Goal: Information Seeking & Learning: Find specific fact

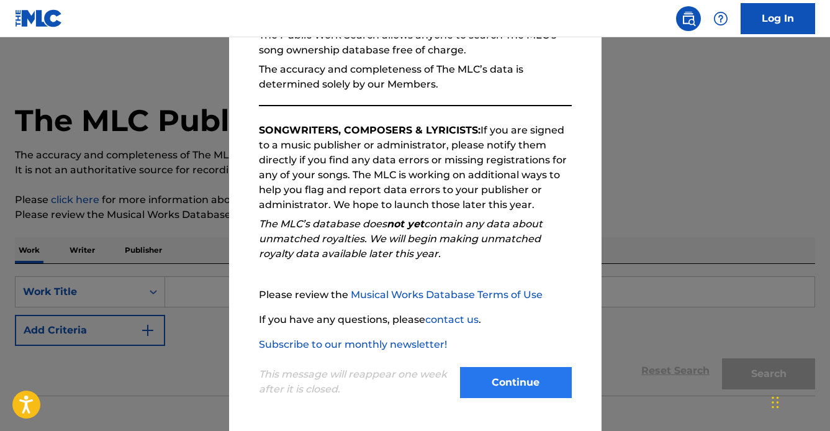
click at [491, 392] on button "Continue" at bounding box center [516, 382] width 112 height 31
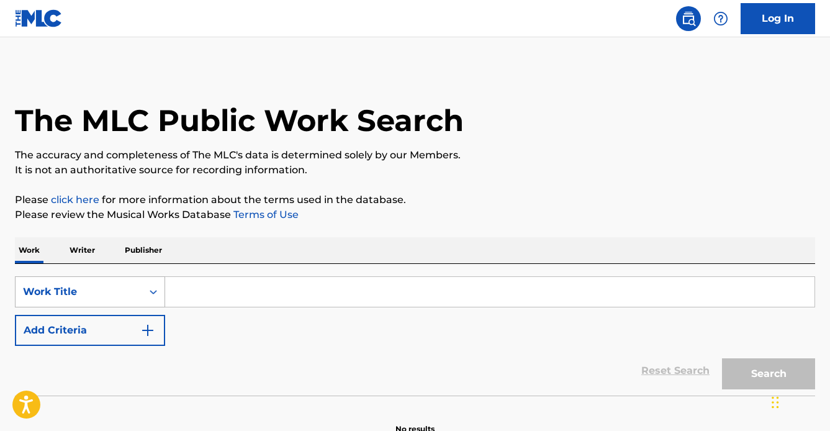
click at [143, 297] on div "Work Title" at bounding box center [90, 291] width 150 height 31
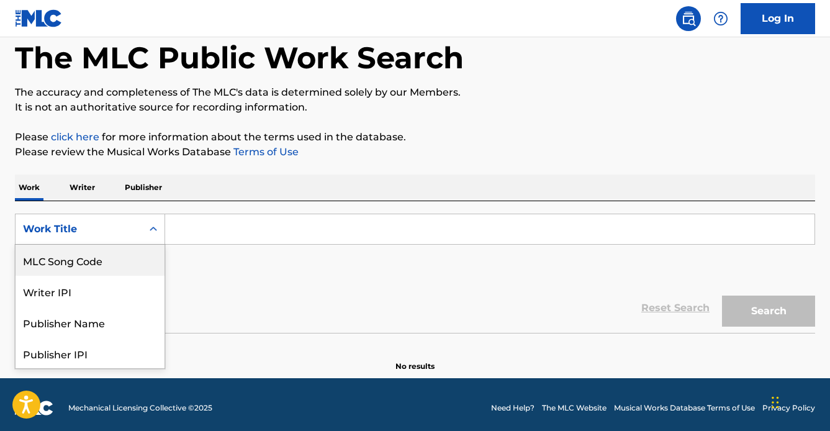
scroll to position [63, 0]
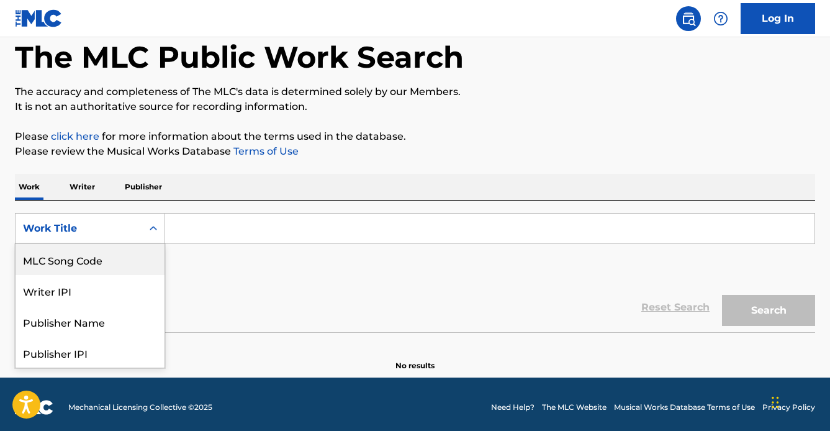
click at [120, 264] on div "MLC Song Code" at bounding box center [90, 259] width 149 height 31
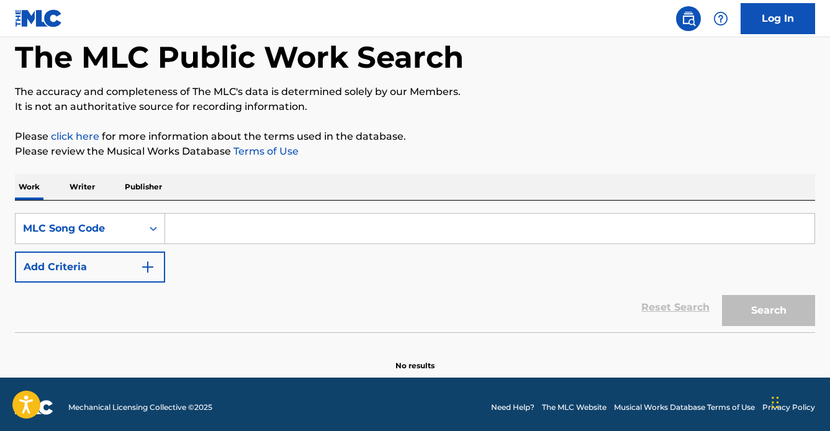
click at [197, 229] on input "Search Form" at bounding box center [490, 229] width 650 height 30
paste input "EA3MC6"
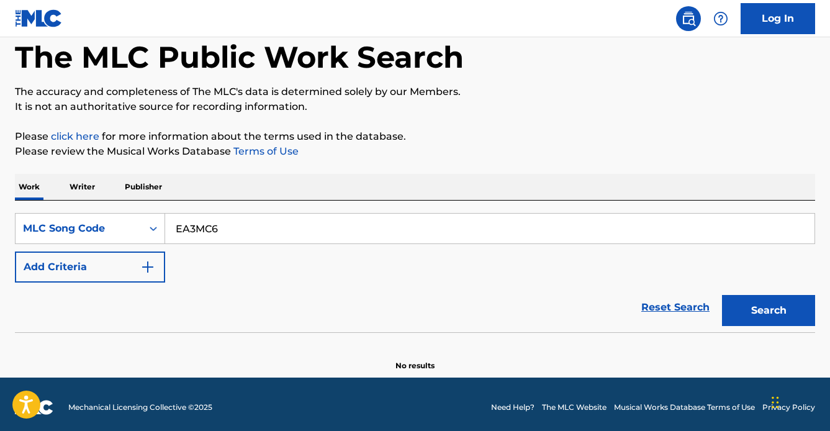
click at [724, 294] on div "Search" at bounding box center [765, 308] width 99 height 50
click at [733, 298] on button "Search" at bounding box center [768, 310] width 93 height 31
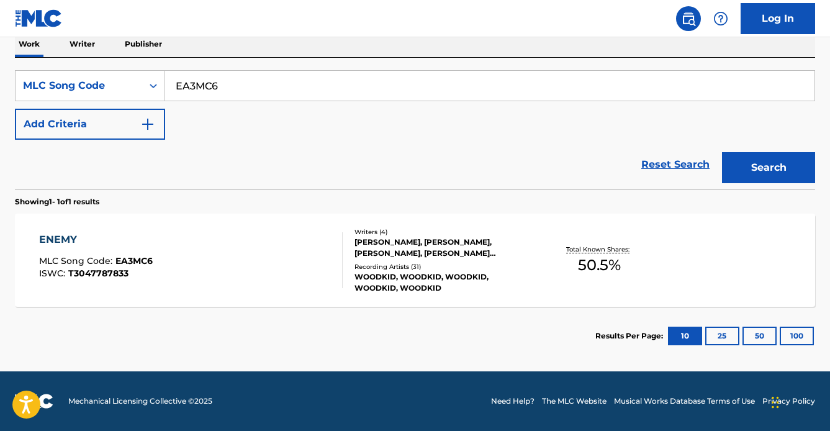
scroll to position [206, 0]
drag, startPoint x: 233, startPoint y: 89, endPoint x: 118, endPoint y: 89, distance: 114.9
click at [119, 89] on div "SearchWithCriteriaa493021d-7072-4e48-8b8d-169bcd8e20e2 MLC Song Code EA3MC6" at bounding box center [415, 85] width 800 height 31
paste input "LA8J0O,"
type input "LA8J0O"
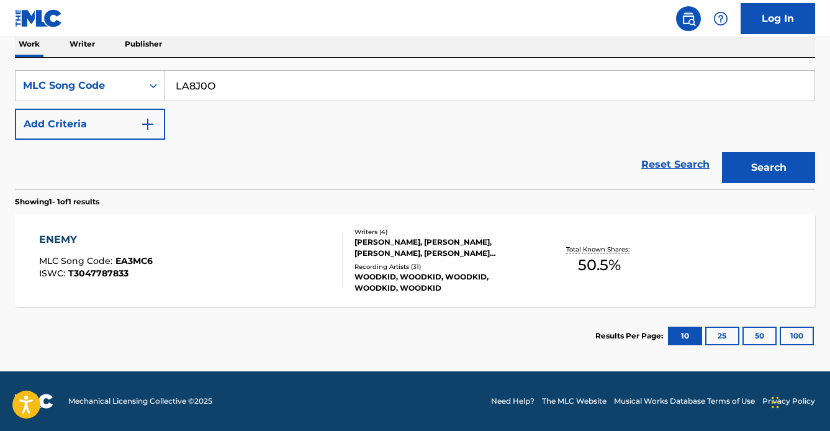
click at [758, 185] on div "Search" at bounding box center [765, 165] width 99 height 50
click at [750, 169] on button "Search" at bounding box center [768, 167] width 93 height 31
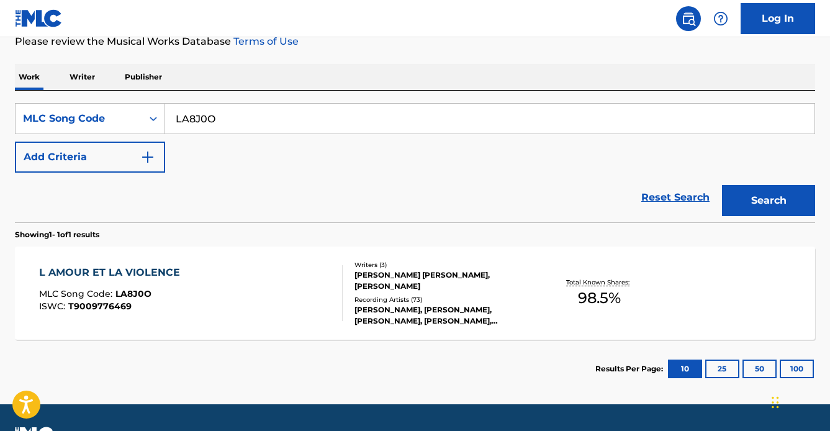
scroll to position [173, 0]
